Goal: Transaction & Acquisition: Purchase product/service

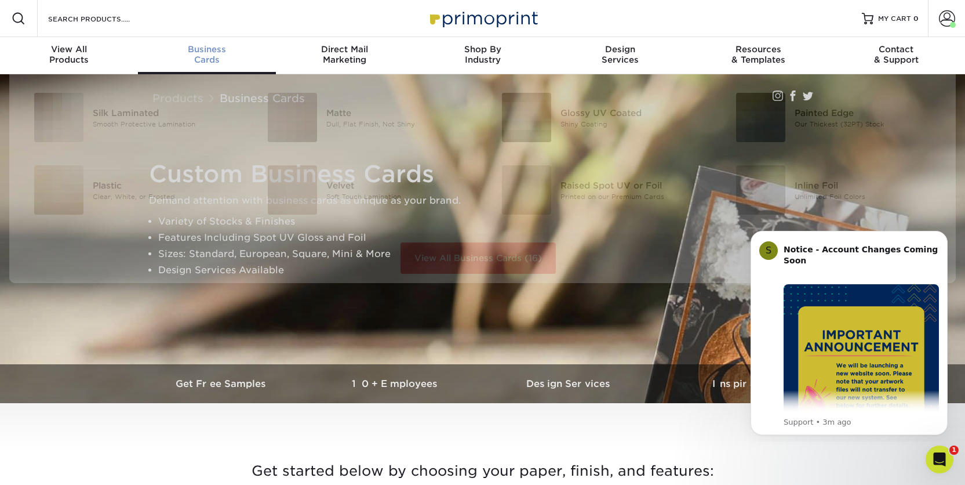
click at [209, 59] on div "Business Cards" at bounding box center [207, 54] width 138 height 21
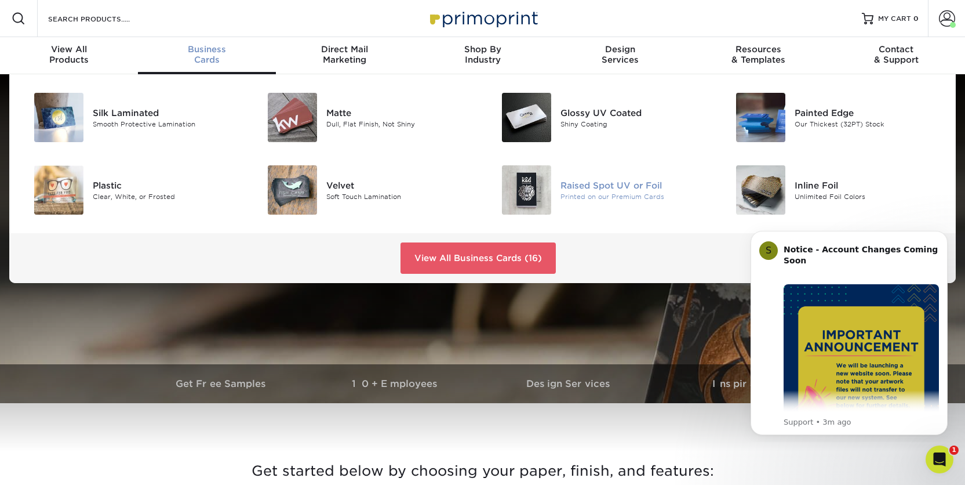
click at [526, 184] on img at bounding box center [526, 189] width 49 height 49
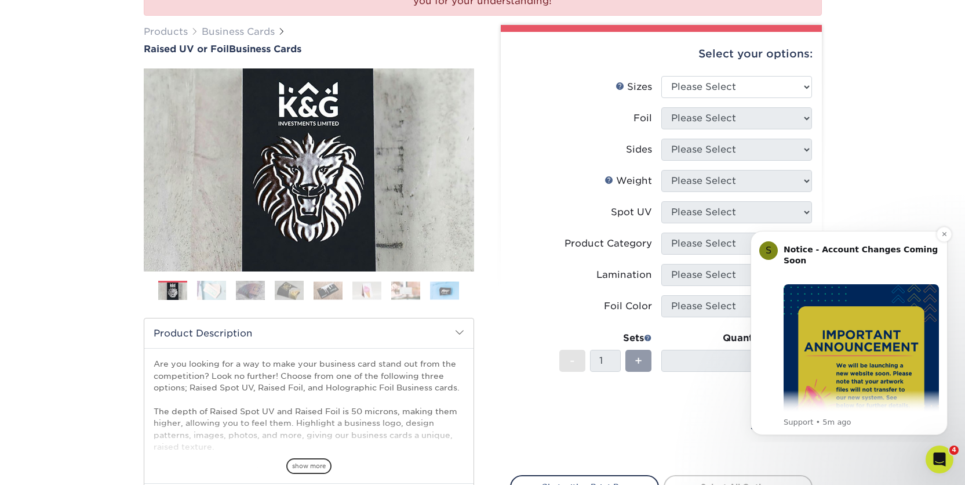
click at [782, 252] on div "S Notice - Account Changes Coming Soon ​ Past Order Files Will Not Transfer: Wh…" at bounding box center [850, 332] width 180 height 189
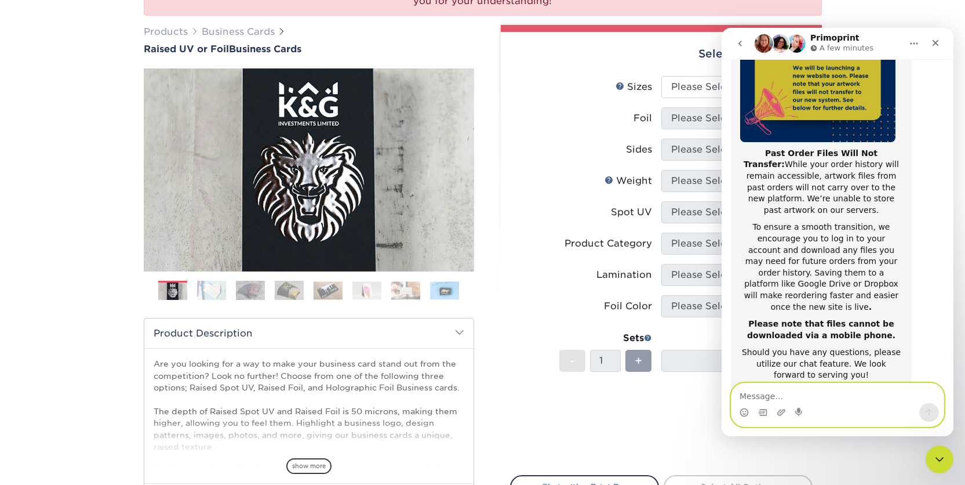
scroll to position [184, 0]
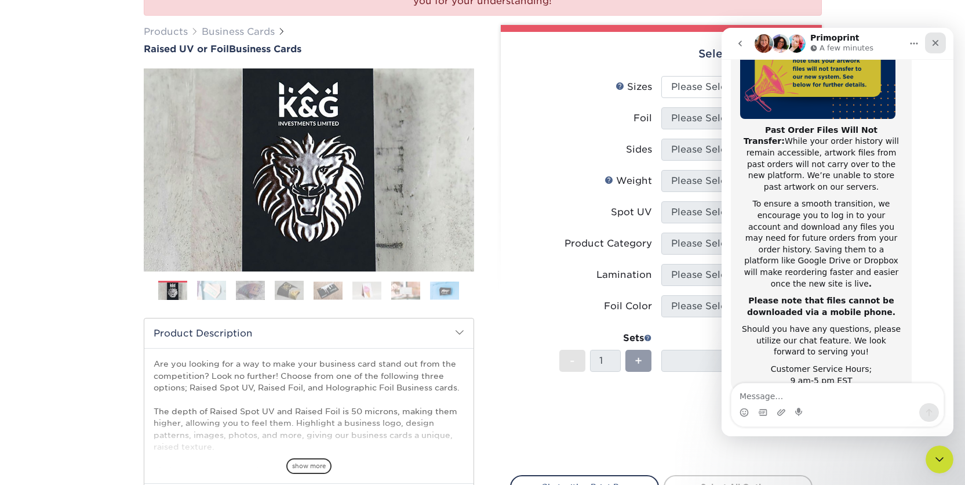
click at [935, 40] on icon "Close" at bounding box center [935, 42] width 9 height 9
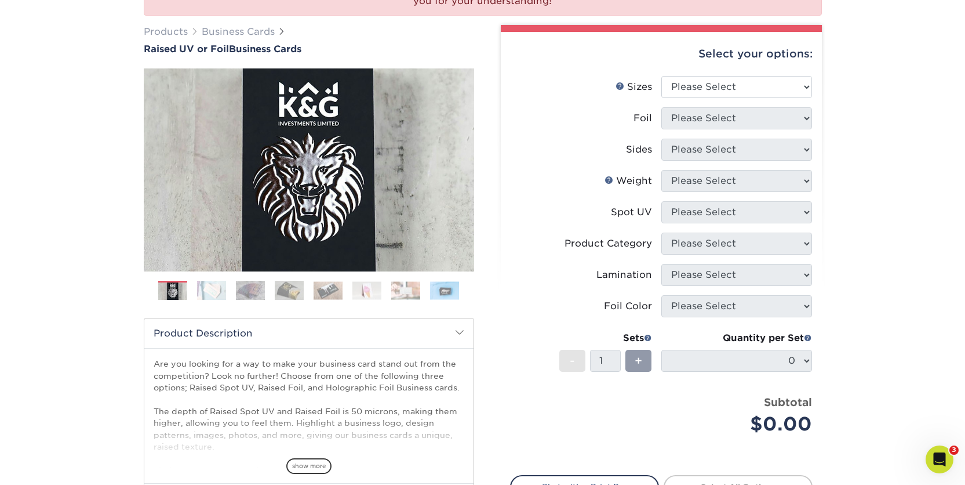
scroll to position [0, 0]
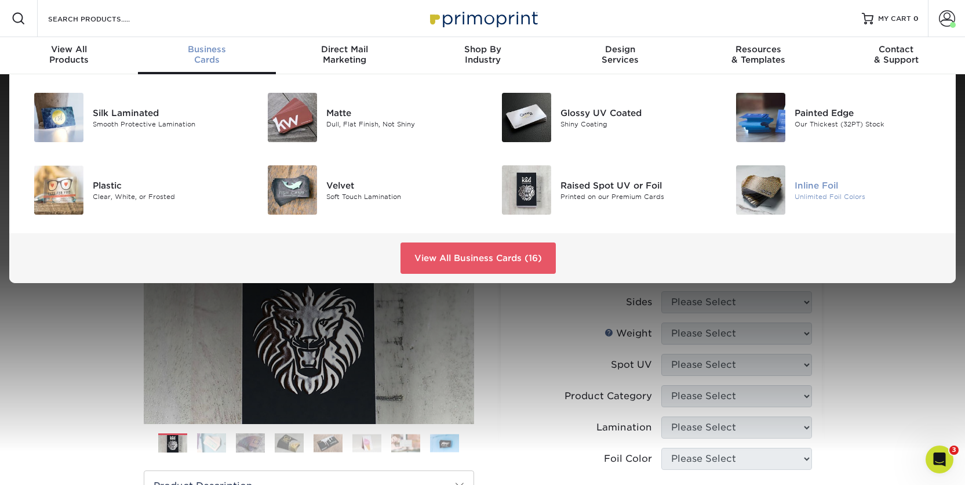
click at [812, 175] on div "Inline Foil Unlimited Foil Colors" at bounding box center [873, 189] width 156 height 49
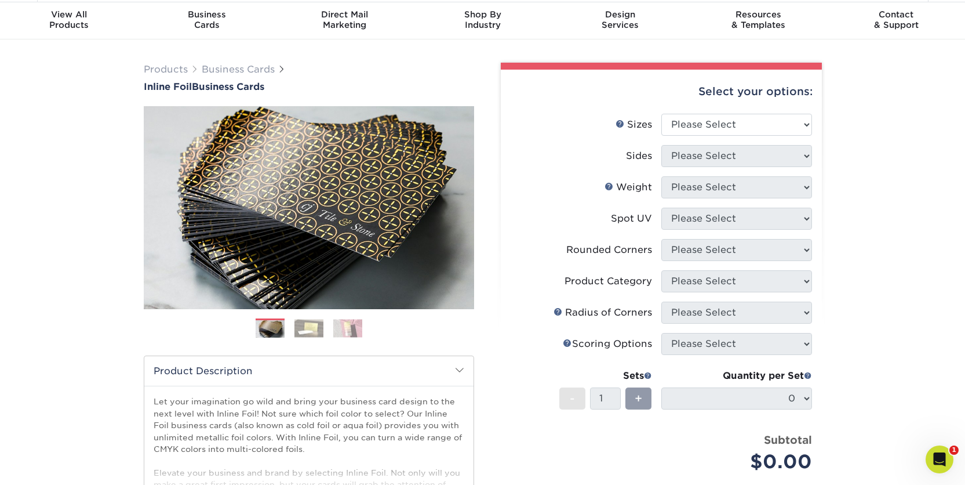
scroll to position [51, 0]
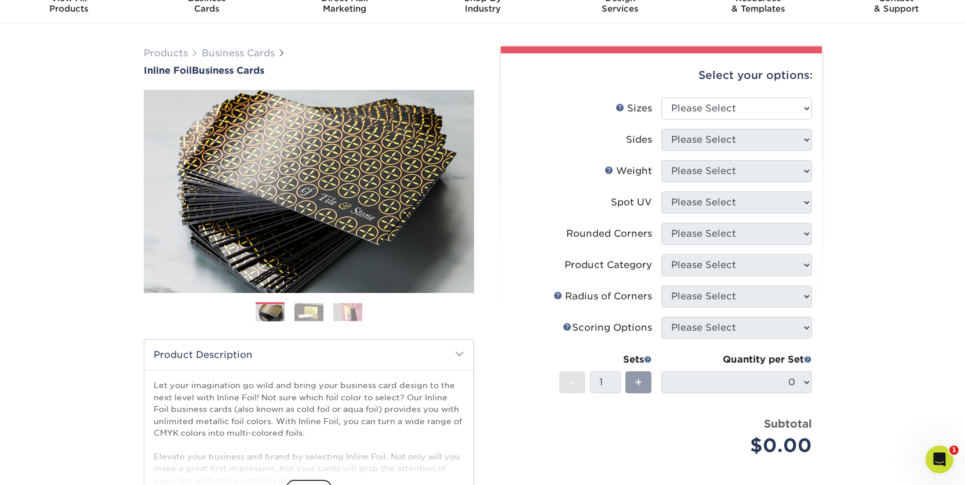
click at [326, 313] on ol at bounding box center [309, 316] width 331 height 28
click at [315, 310] on img at bounding box center [309, 312] width 29 height 18
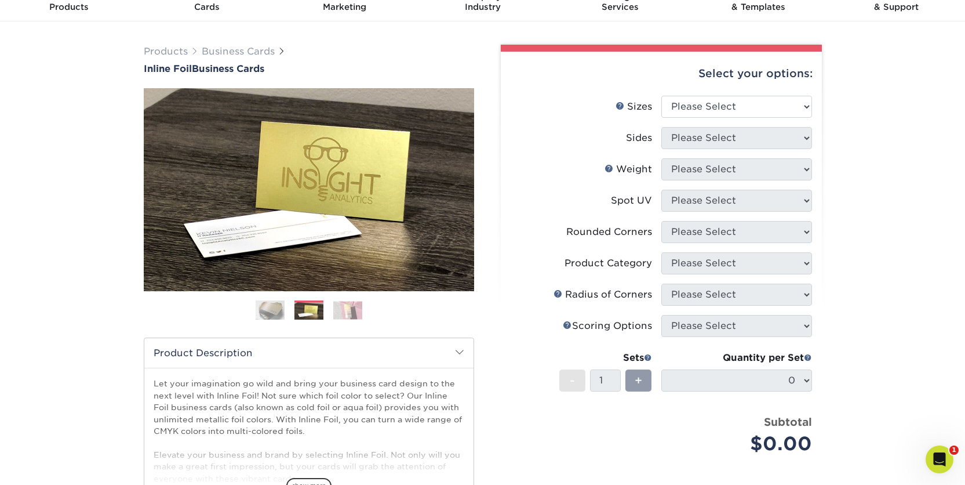
click at [350, 308] on img at bounding box center [347, 310] width 29 height 18
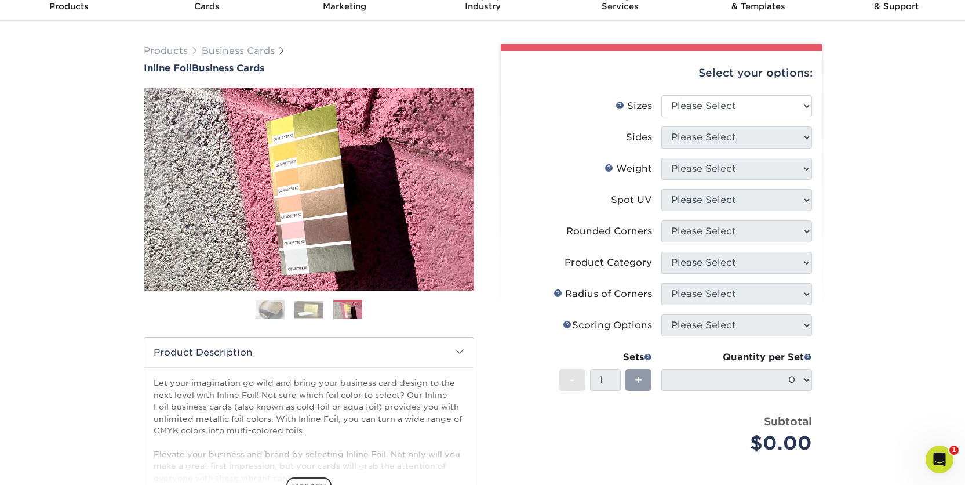
scroll to position [55, 0]
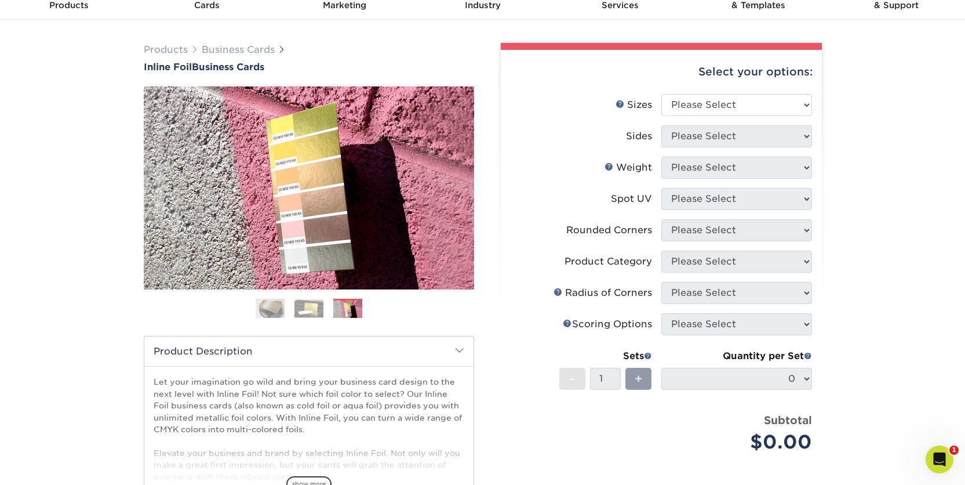
click at [277, 302] on img at bounding box center [270, 308] width 29 height 29
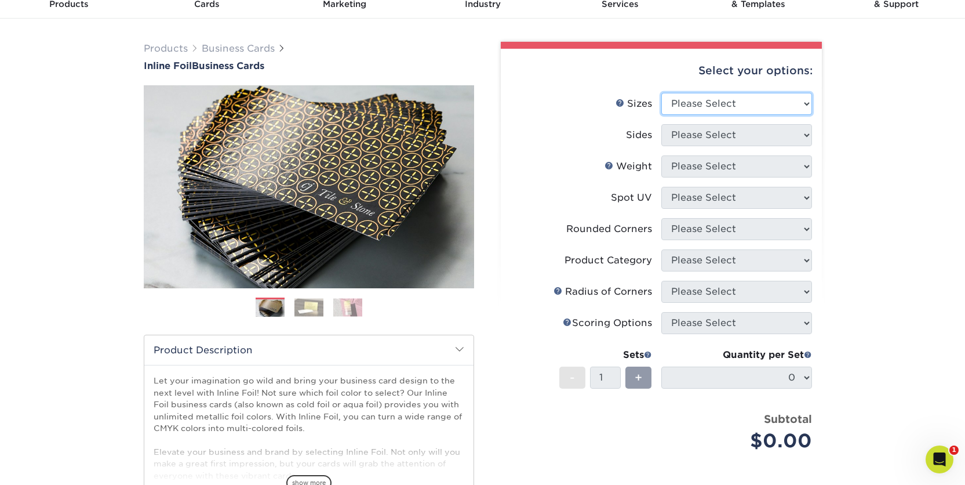
click at [725, 101] on select "Please Select 1.5" x 3.5" - Mini 1.75" x 3.5" - Mini 2" x 2" - Square 2" x 3" -…" at bounding box center [737, 104] width 151 height 22
click at [662, 93] on select "Please Select 1.5" x 3.5" - Mini 1.75" x 3.5" - Mini 2" x 2" - Square 2" x 3" -…" at bounding box center [737, 104] width 151 height 22
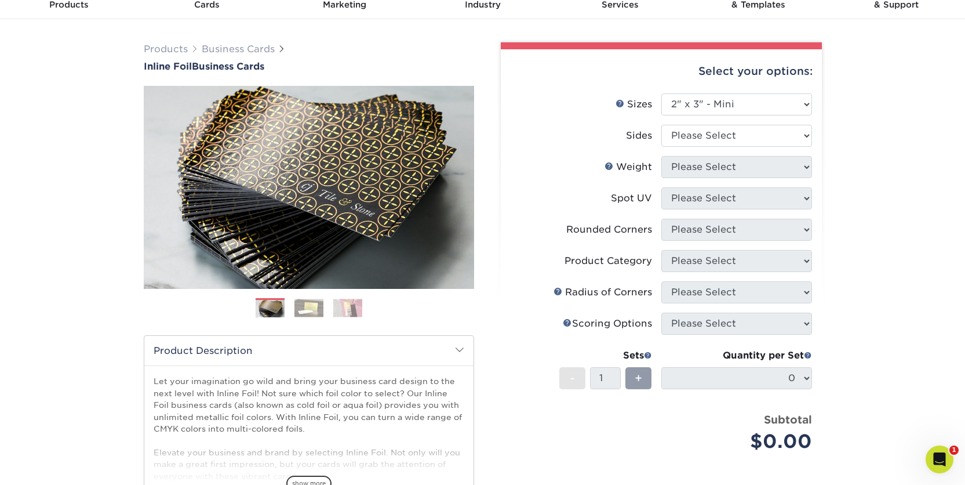
click at [718, 91] on div "Select your options:" at bounding box center [661, 71] width 303 height 44
click at [718, 101] on select "Please Select 1.5" x 3.5" - Mini 1.75" x 3.5" - Mini 2" x 2" - Square 2" x 3" -…" at bounding box center [737, 104] width 151 height 22
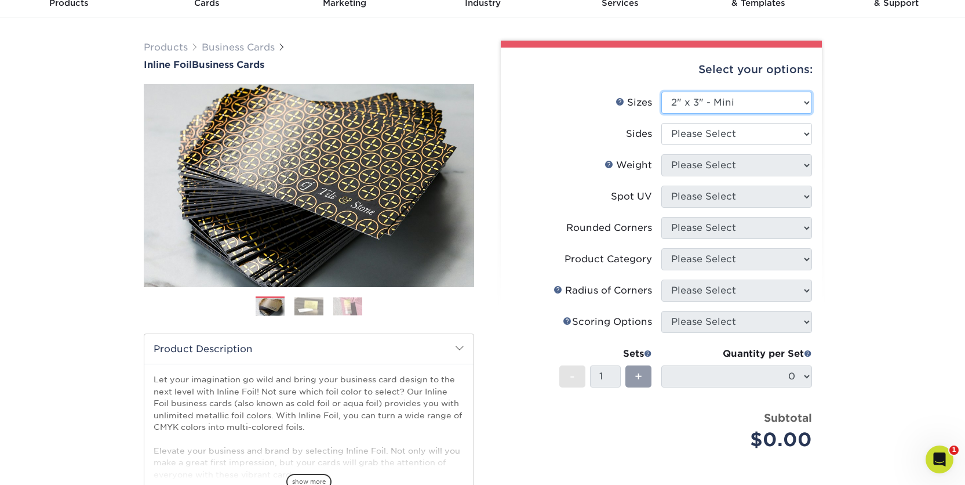
select select "2.00x3.50"
click at [662, 92] on select "Please Select 1.5" x 3.5" - Mini 1.75" x 3.5" - Mini 2" x 2" - Square 2" x 3" -…" at bounding box center [737, 103] width 151 height 22
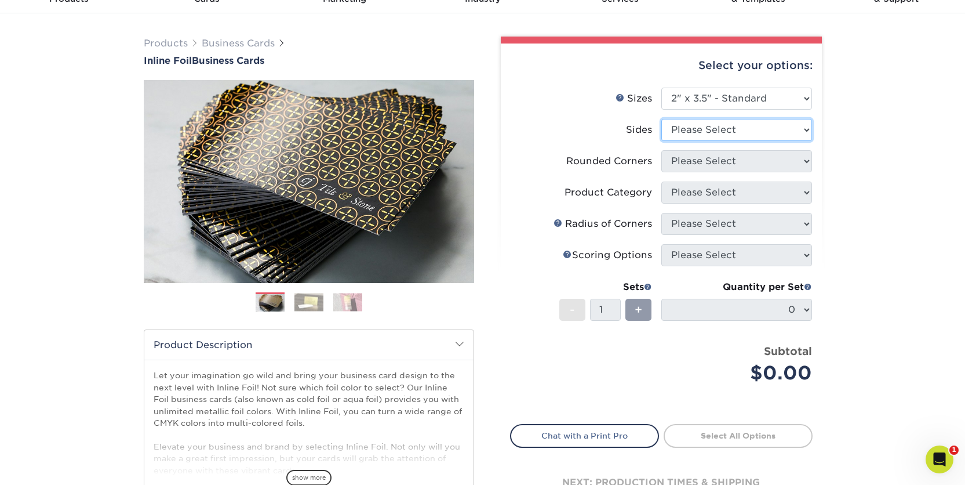
click at [724, 132] on select "Please Select Print Both Sides - Foil Back Only Print Both Sides - Foil Both Si…" at bounding box center [737, 130] width 151 height 22
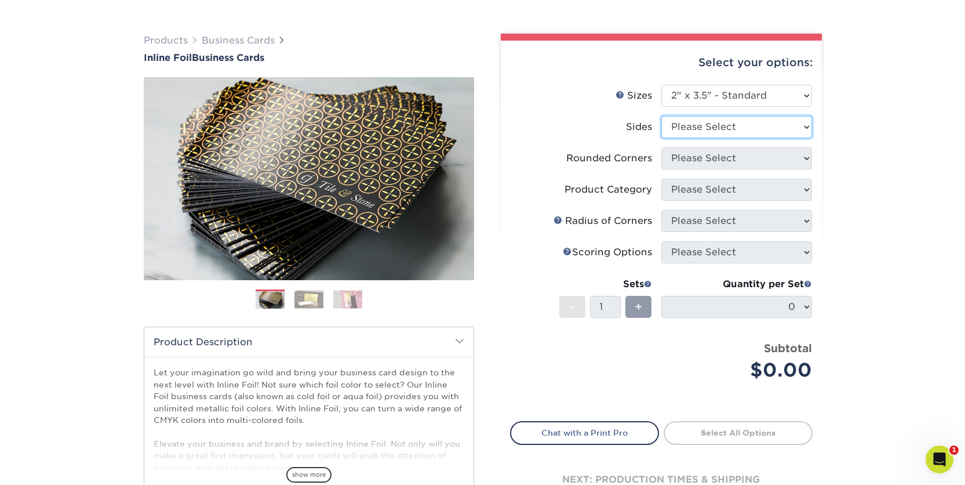
select select "e9e9dfb3-fba1-4d60-972c-fd9ca5904d33"
click at [662, 116] on select "Please Select Print Both Sides - Foil Back Only Print Both Sides - Foil Both Si…" at bounding box center [737, 127] width 151 height 22
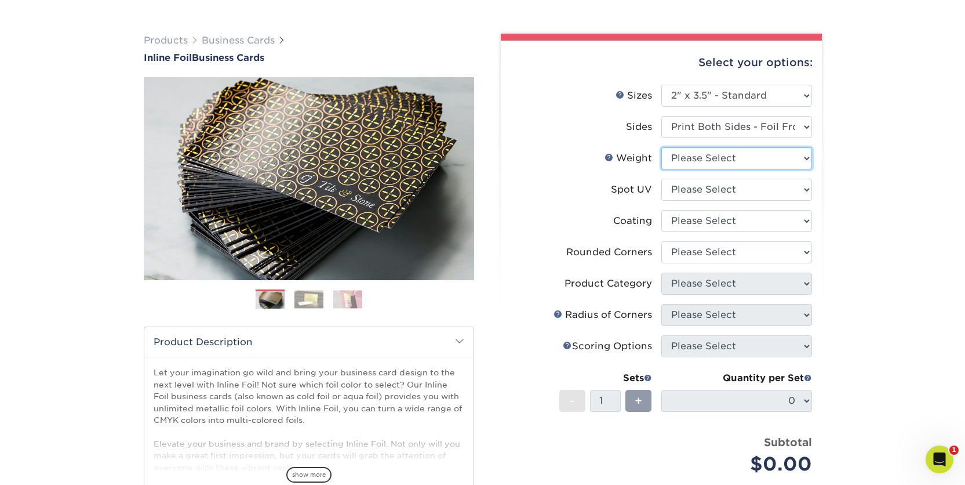
click at [728, 155] on select "Please Select 16PT" at bounding box center [737, 158] width 151 height 22
select select "16PT"
click at [662, 147] on select "Please Select 16PT" at bounding box center [737, 158] width 151 height 22
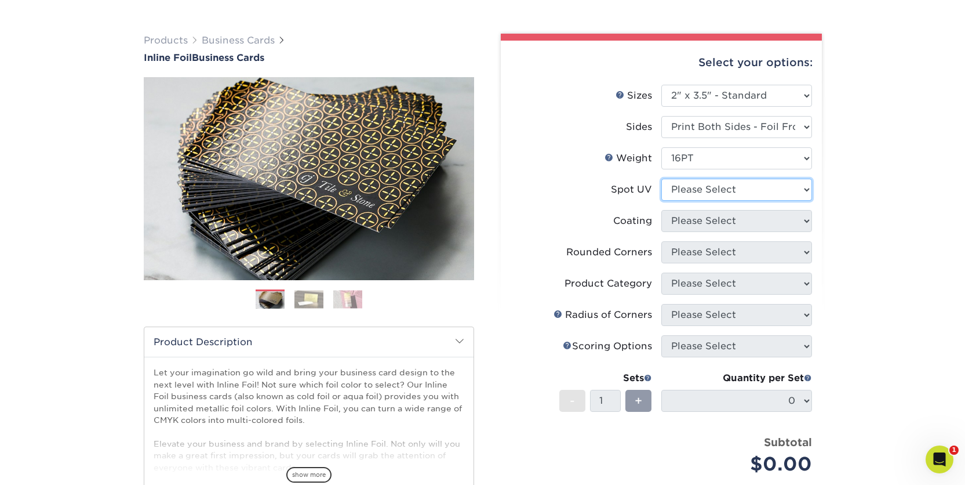
click at [729, 193] on select "Please Select No Spot UV Front and Back (Both Sides) Front Only Back Only" at bounding box center [737, 190] width 151 height 22
select select "3"
click at [662, 179] on select "Please Select No Spot UV Front and Back (Both Sides) Front Only Back Only" at bounding box center [737, 190] width 151 height 22
click at [735, 218] on select at bounding box center [737, 221] width 151 height 22
select select "ae367451-b2b8-45df-a344-0f05b6a12993"
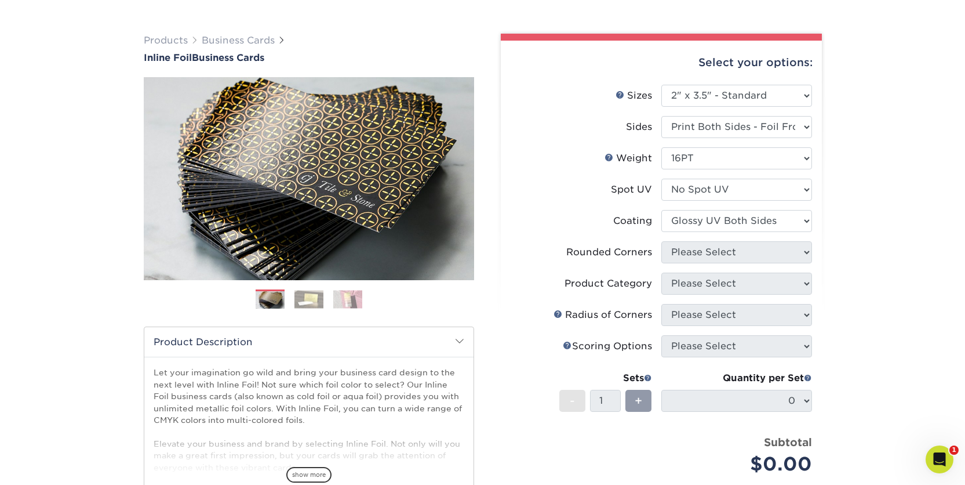
click at [662, 210] on select at bounding box center [737, 221] width 151 height 22
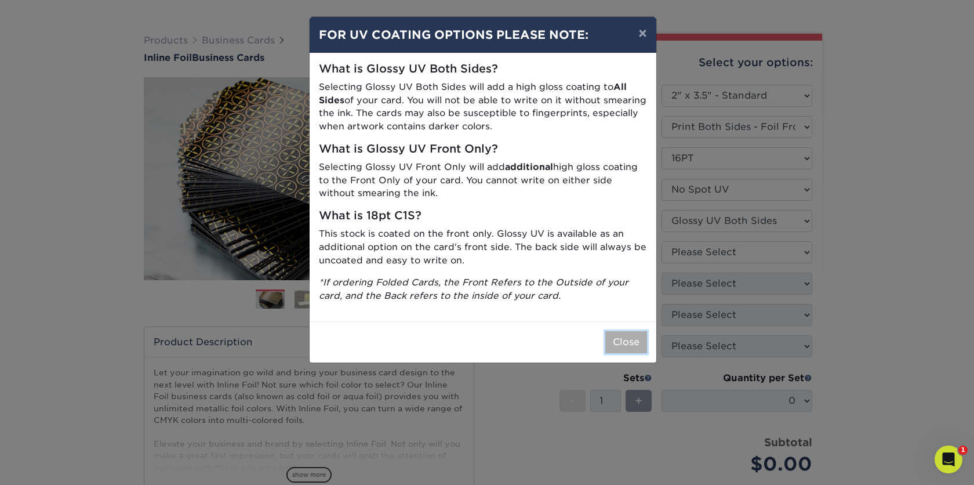
click at [630, 340] on button "Close" at bounding box center [626, 342] width 42 height 22
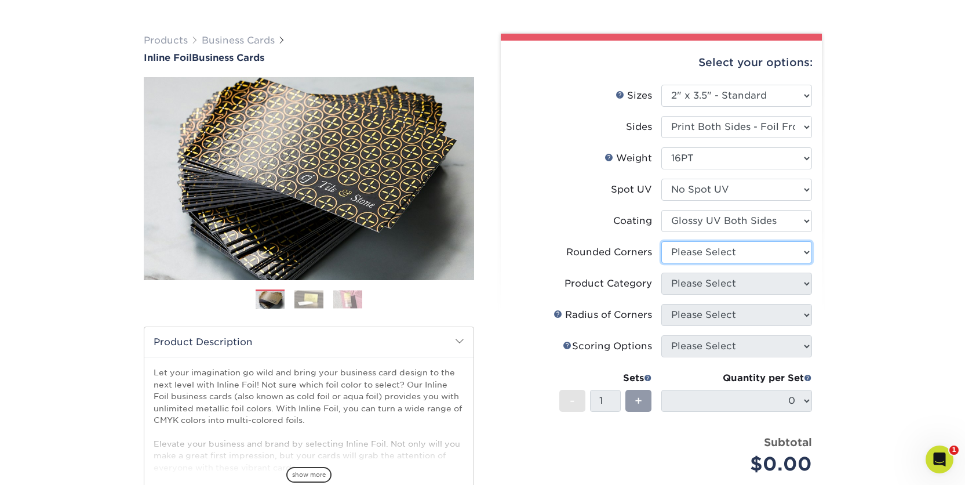
click at [680, 246] on select "Please Select Yes - Round 2 Corners Yes - Round 4 Corners No" at bounding box center [737, 252] width 151 height 22
select select "0"
click at [662, 241] on select "Please Select Yes - Round 2 Corners Yes - Round 4 Corners No" at bounding box center [737, 252] width 151 height 22
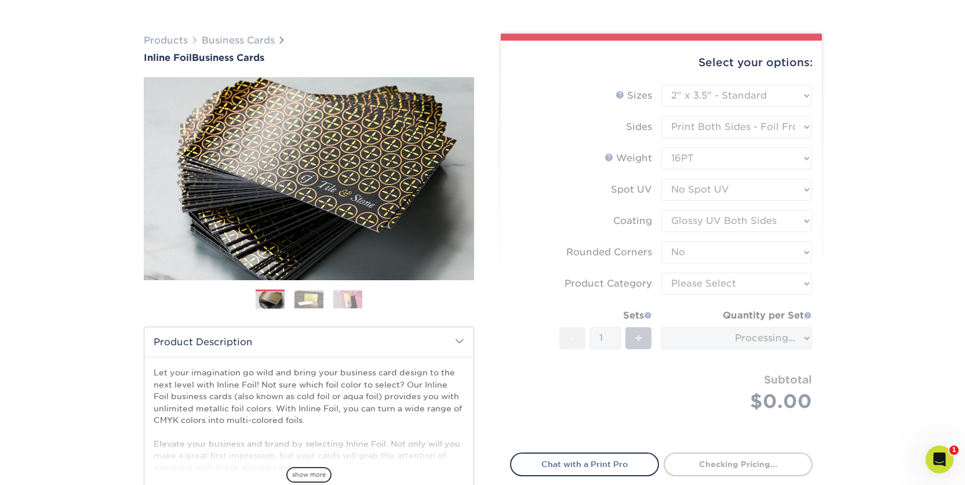
click at [685, 292] on form "Sizes Help Sizes Please Select 1.5" x 3.5" - Mini 1.75" x 3.5" - Mini 2" x 2" -…" at bounding box center [661, 262] width 303 height 354
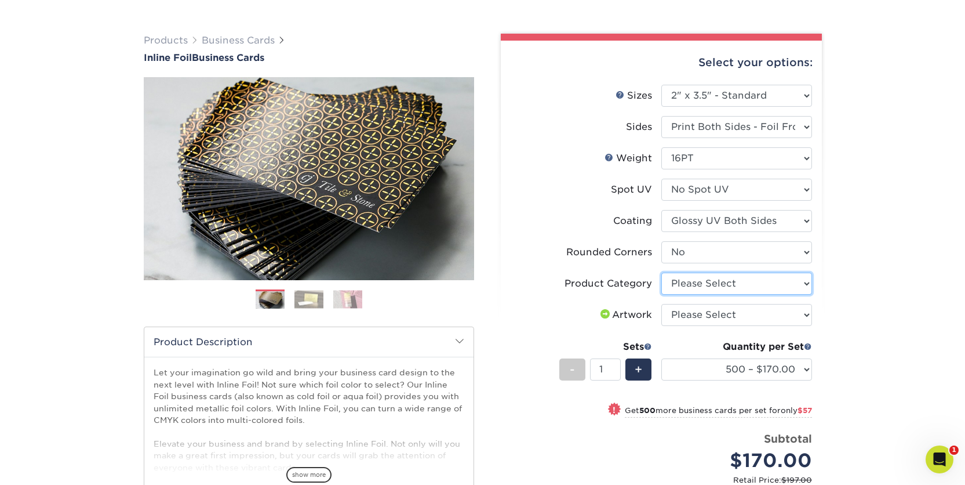
click at [685, 287] on select "Please Select Business Cards" at bounding box center [737, 284] width 151 height 22
select select "3b5148f1-0588-4f88-a218-97bcfdce65c1"
click at [662, 273] on select "Please Select Business Cards" at bounding box center [737, 284] width 151 height 22
click at [693, 323] on select "Please Select I will upload files I need a design - $100" at bounding box center [737, 315] width 151 height 22
select select "upload"
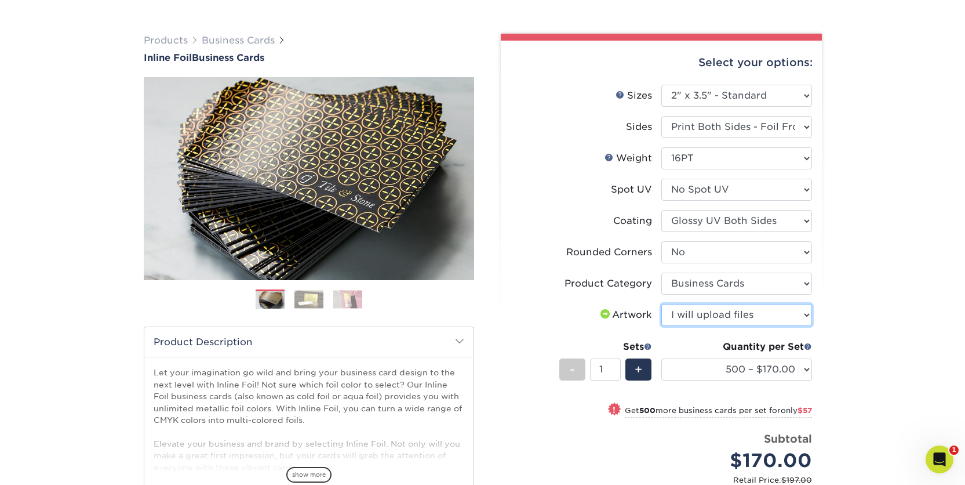
click at [662, 304] on select "Please Select I will upload files I need a design - $100" at bounding box center [737, 315] width 151 height 22
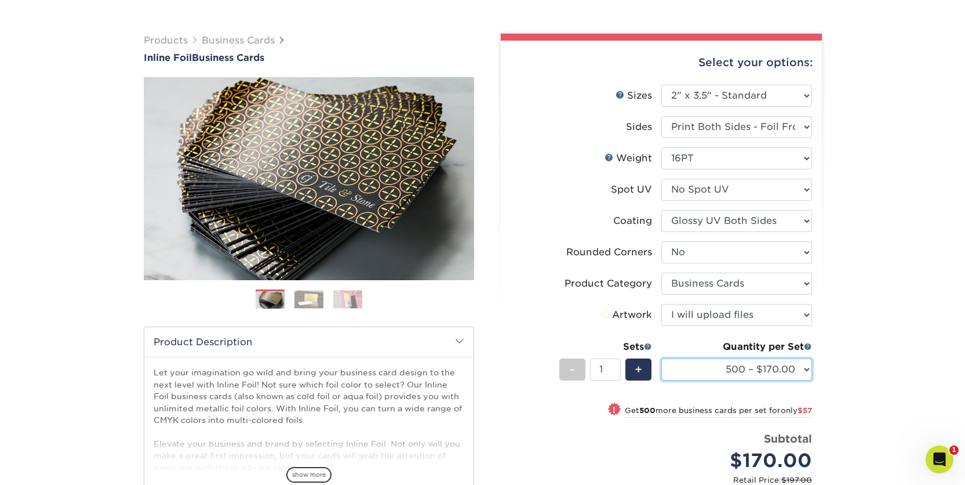
click at [753, 375] on select "500 – $170.00 1000 – $227.00 2500 – $427.00 5000 – $610.00" at bounding box center [737, 369] width 151 height 22
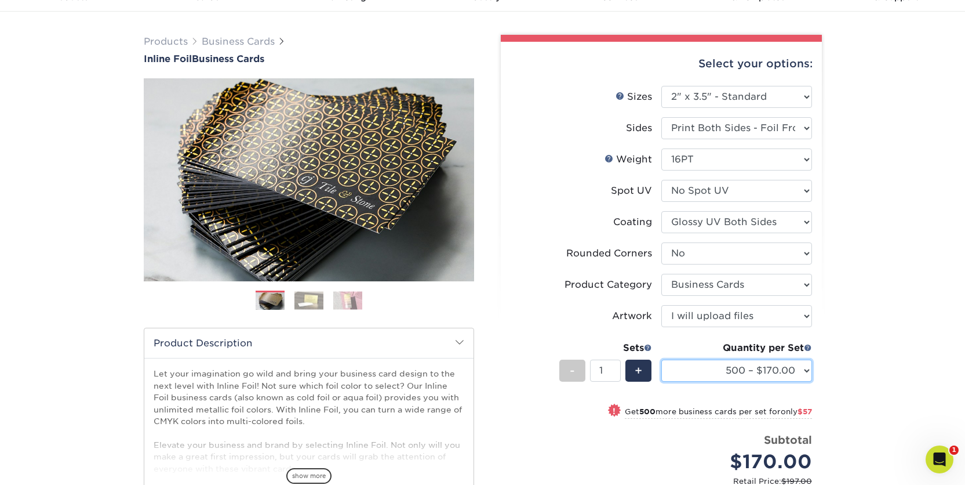
scroll to position [15, 0]
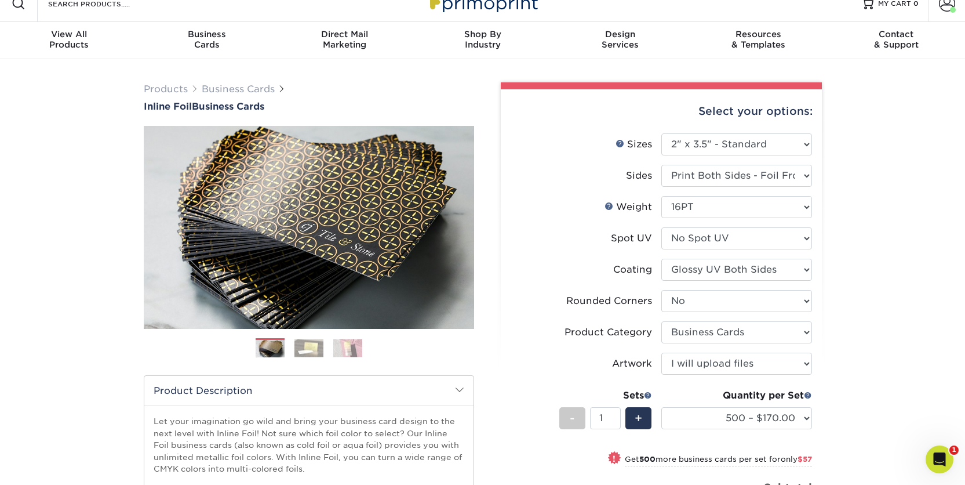
click at [314, 347] on img at bounding box center [309, 348] width 29 height 18
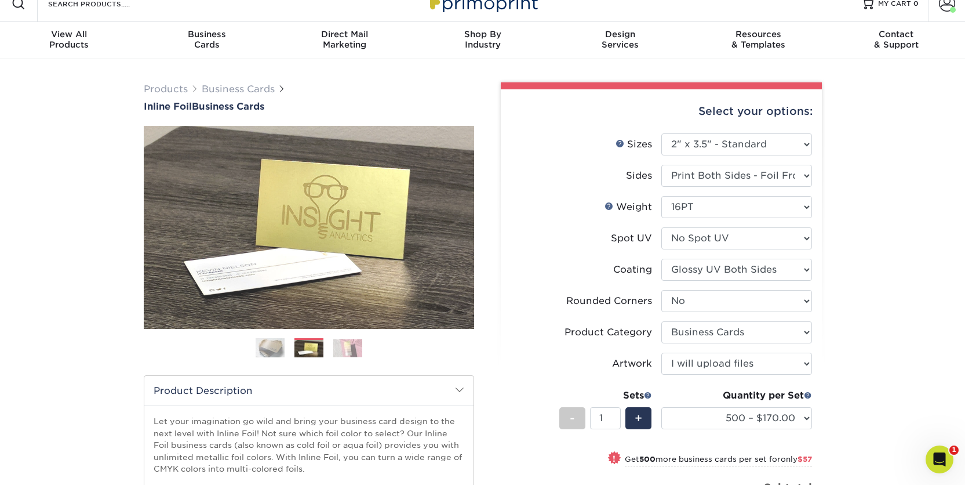
click at [353, 353] on img at bounding box center [347, 348] width 29 height 18
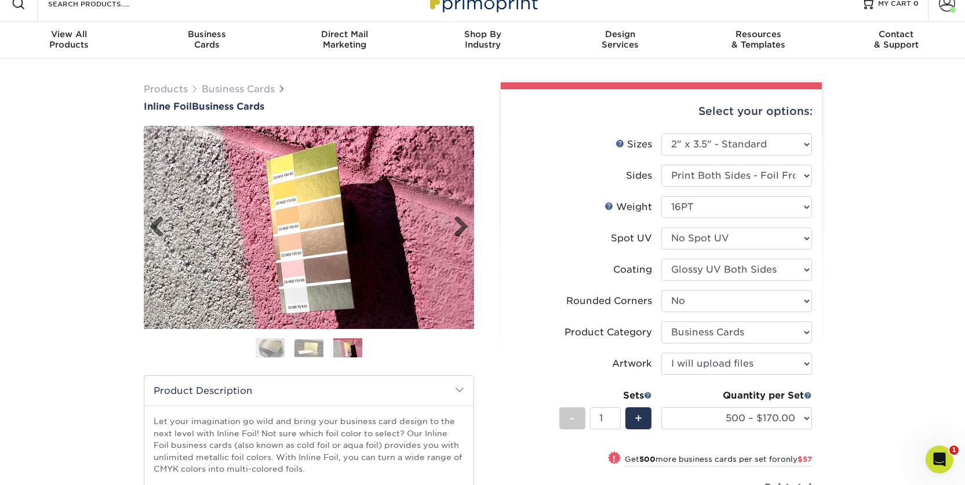
click at [473, 231] on img at bounding box center [309, 227] width 331 height 203
click at [462, 226] on link "Next" at bounding box center [456, 227] width 23 height 23
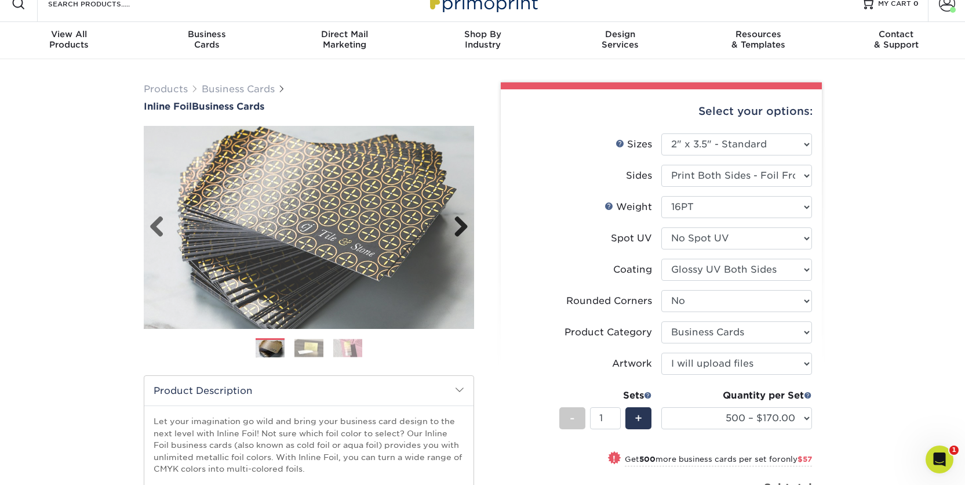
click at [462, 226] on link "Next" at bounding box center [456, 227] width 23 height 23
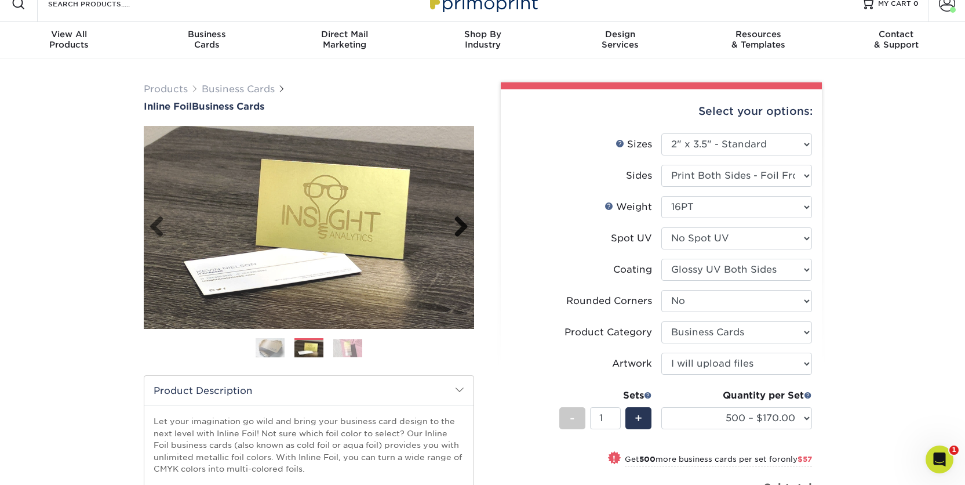
click at [462, 226] on link "Next" at bounding box center [456, 227] width 23 height 23
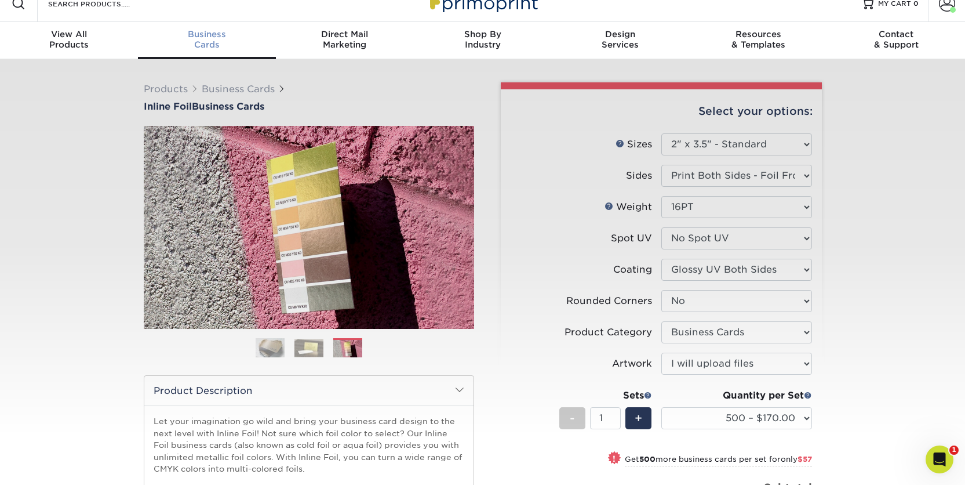
click at [217, 30] on span "Business" at bounding box center [207, 34] width 138 height 10
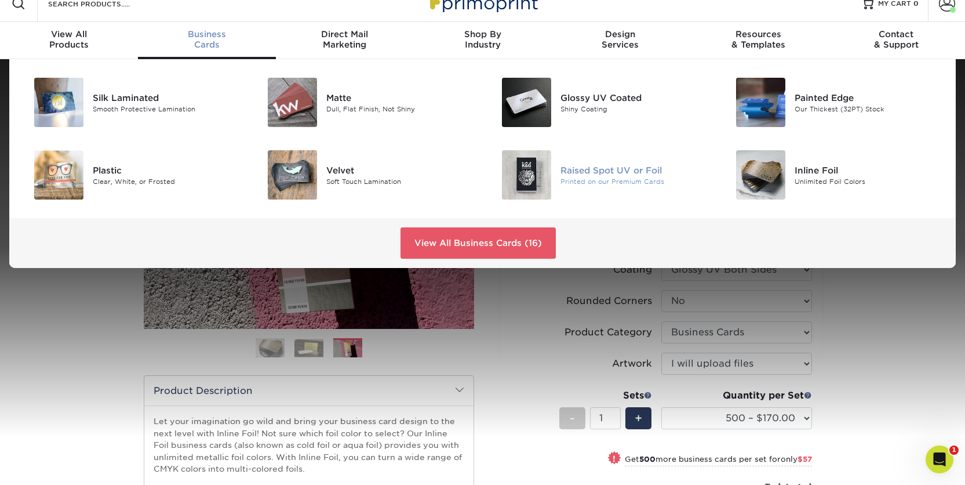
click at [533, 186] on img at bounding box center [526, 174] width 49 height 49
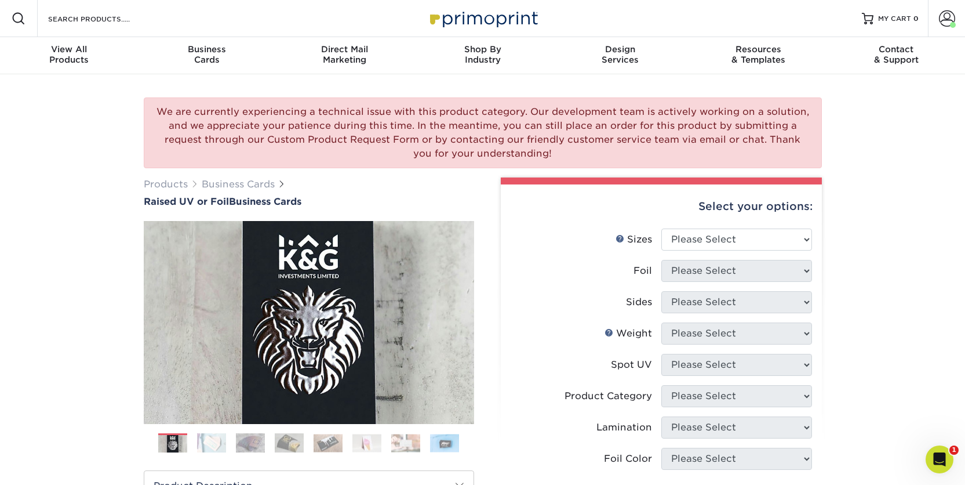
click at [706, 222] on div "Select your options:" at bounding box center [661, 206] width 303 height 44
click at [709, 235] on select "Please Select 2" x 3.5" - Standard" at bounding box center [737, 239] width 151 height 22
